Goal: Find specific page/section: Find specific page/section

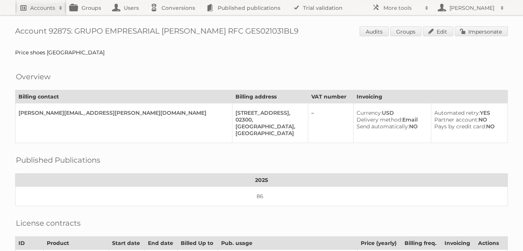
click at [42, 8] on h2 "Accounts" at bounding box center [42, 8] width 25 height 8
type input"] "chedraui"
click at [174, 19] on input "Search" at bounding box center [179, 24] width 11 height 11
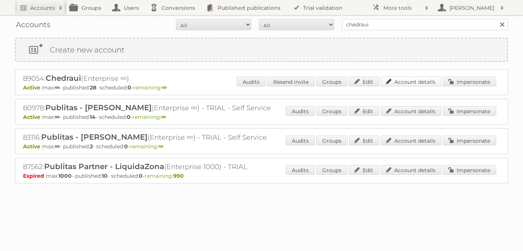
click at [415, 78] on link "Account details" at bounding box center [411, 82] width 61 height 10
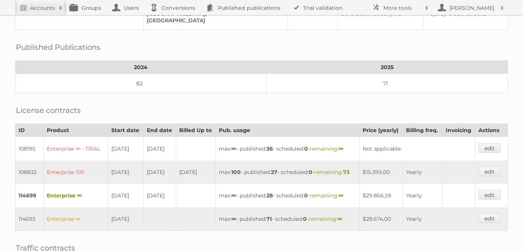
scroll to position [136, 0]
